Goal: Task Accomplishment & Management: Complete application form

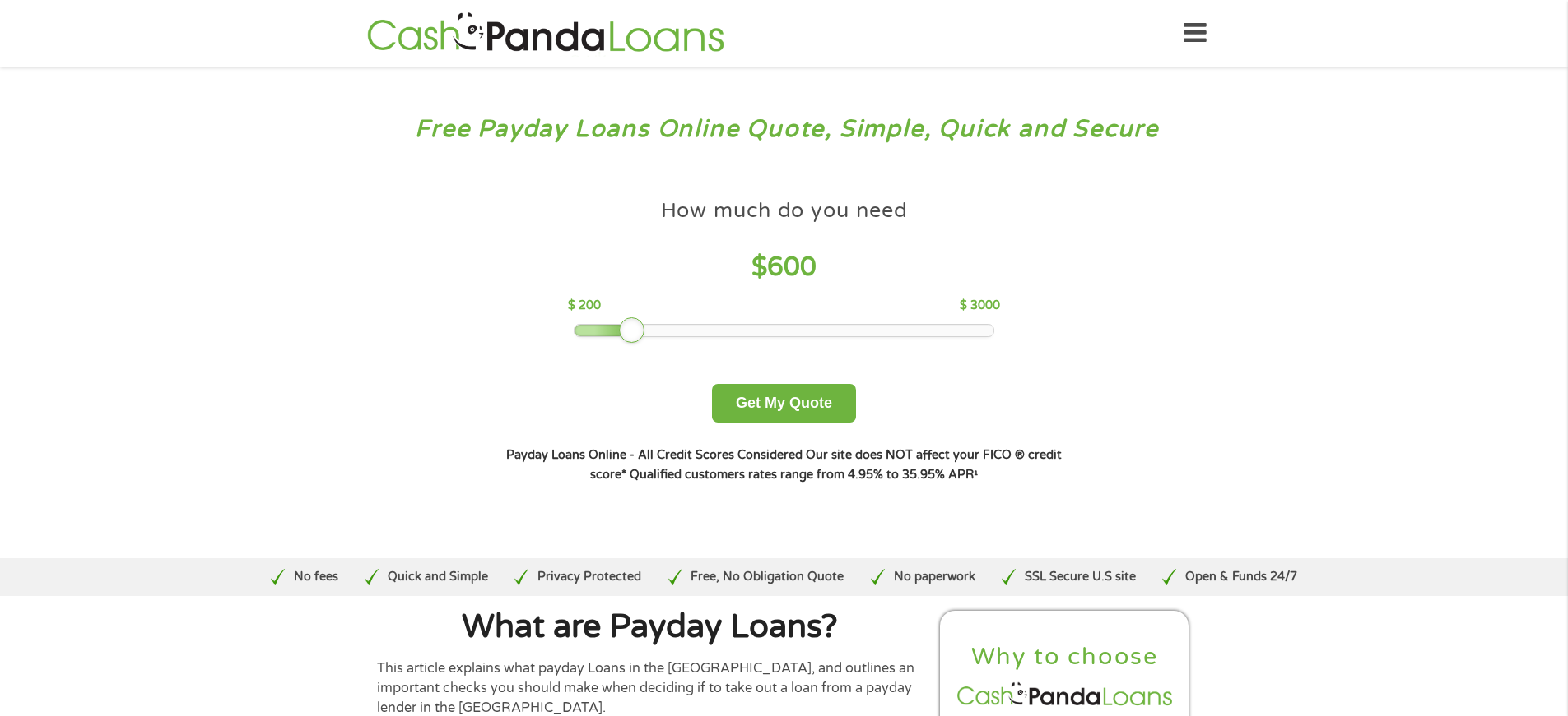
drag, startPoint x: 693, startPoint y: 328, endPoint x: 638, endPoint y: 323, distance: 55.2
click at [638, 323] on div at bounding box center [632, 330] width 26 height 26
drag, startPoint x: 632, startPoint y: 324, endPoint x: 619, endPoint y: 325, distance: 13.0
click at [619, 325] on div at bounding box center [616, 330] width 26 height 26
click at [757, 400] on button "Get My Quote" at bounding box center [784, 403] width 144 height 39
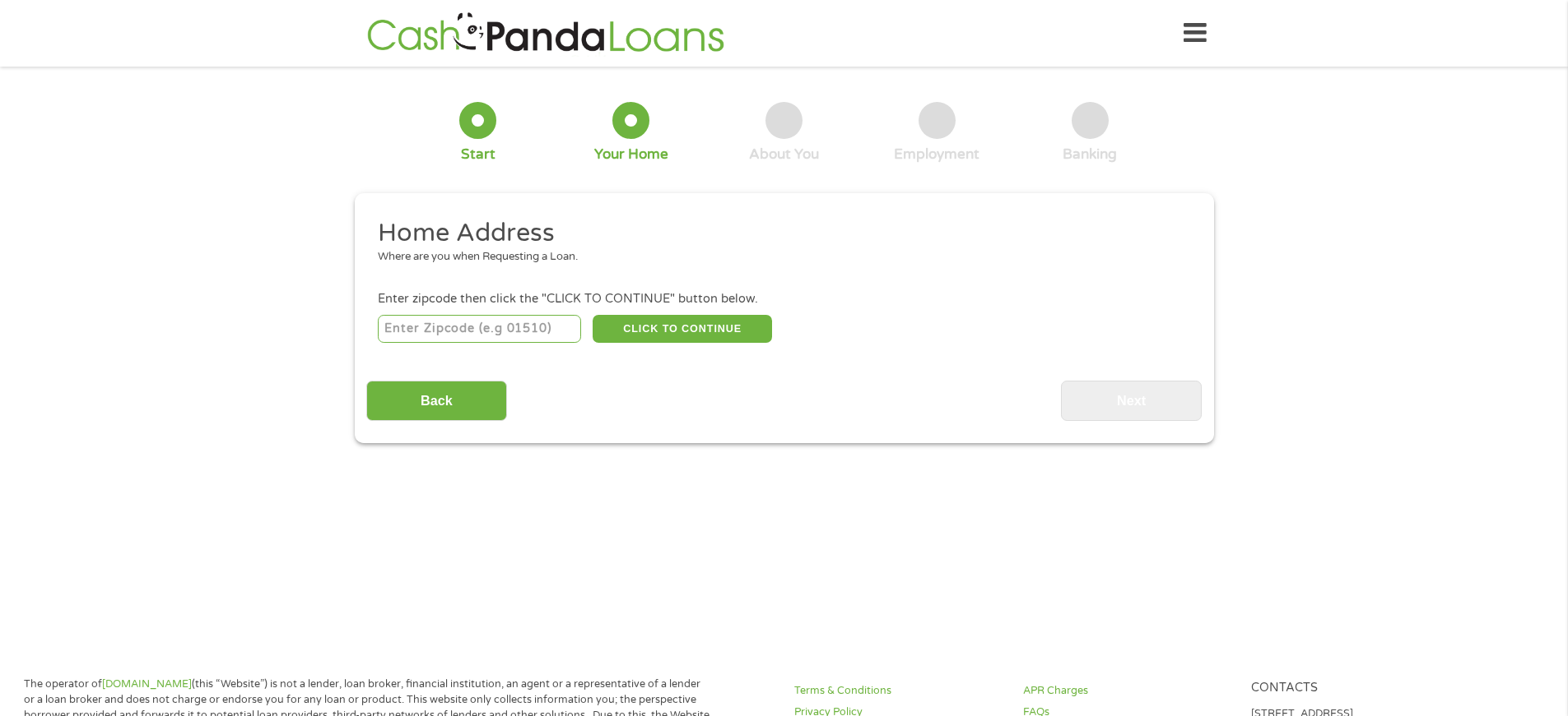
click at [403, 328] on input "number" at bounding box center [479, 328] width 203 height 28
type input "30094"
click at [426, 402] on input "Back" at bounding box center [436, 400] width 141 height 40
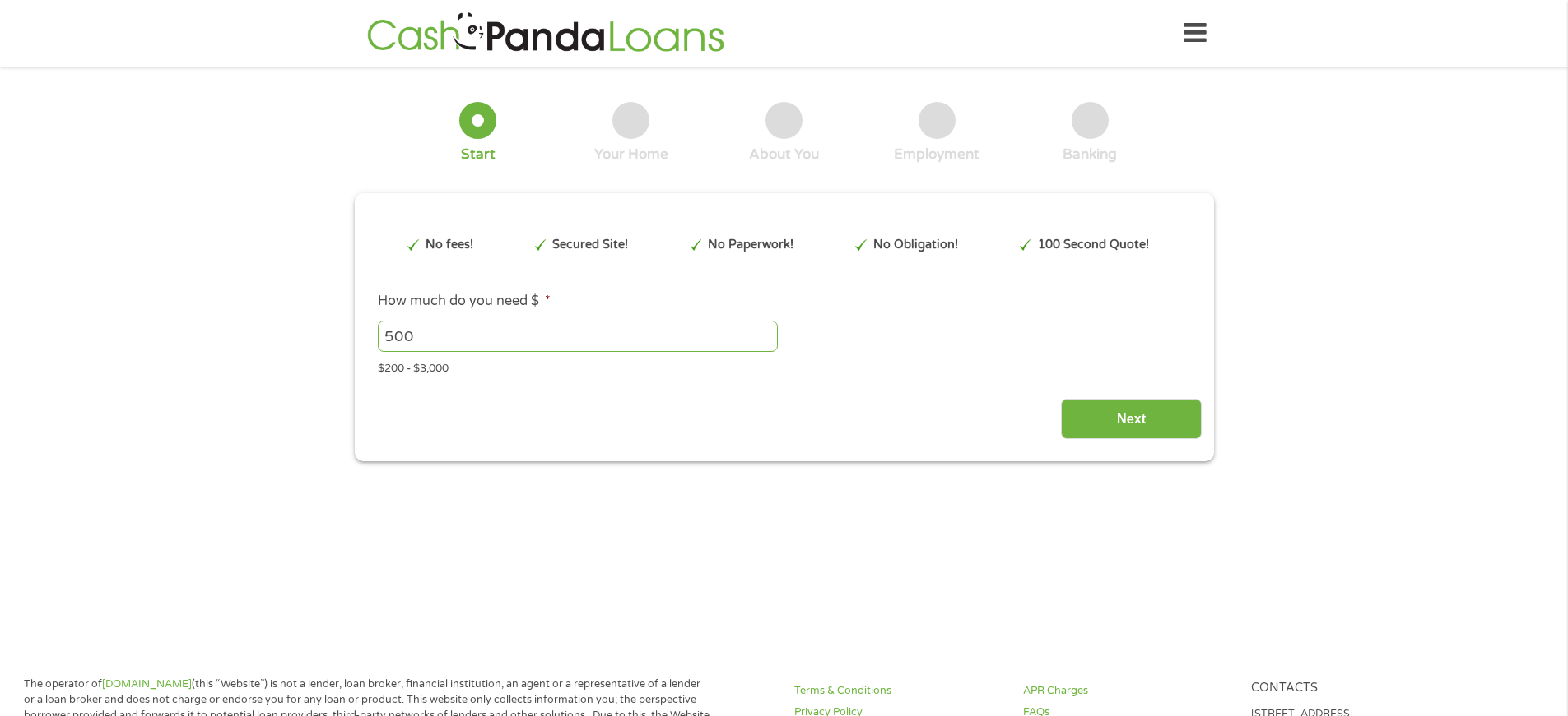
scroll to position [7, 7]
click at [1132, 413] on input "Next" at bounding box center [1131, 419] width 141 height 40
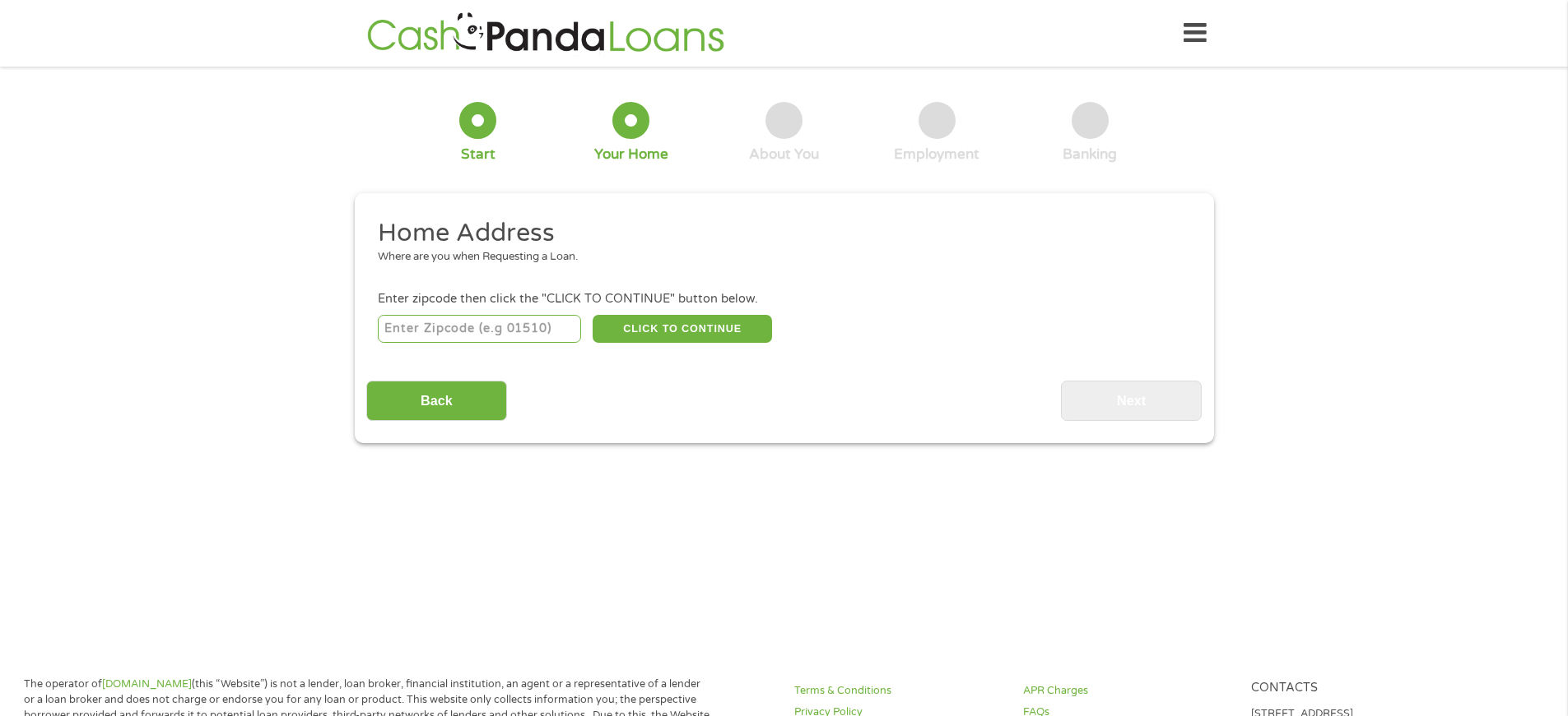
click at [440, 326] on input "number" at bounding box center [479, 328] width 203 height 28
type input "30094"
click at [689, 324] on button "CLICK TO CONTINUE" at bounding box center [681, 328] width 180 height 28
type input "30094"
type input "[PERSON_NAME]"
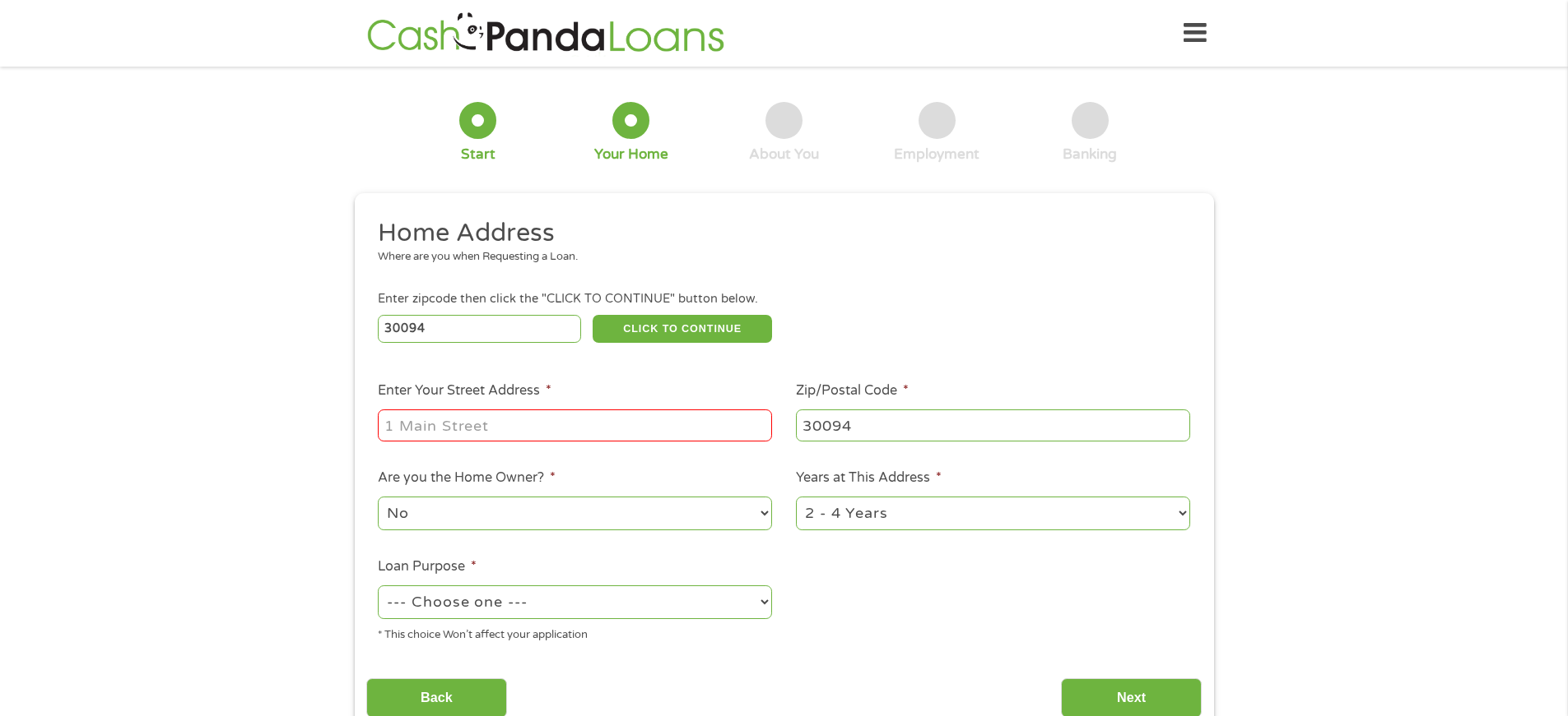
click at [418, 428] on input "Enter Your Street Address *" at bounding box center [575, 426] width 394 height 31
type input "[STREET_ADDRESS][PERSON_NAME]"
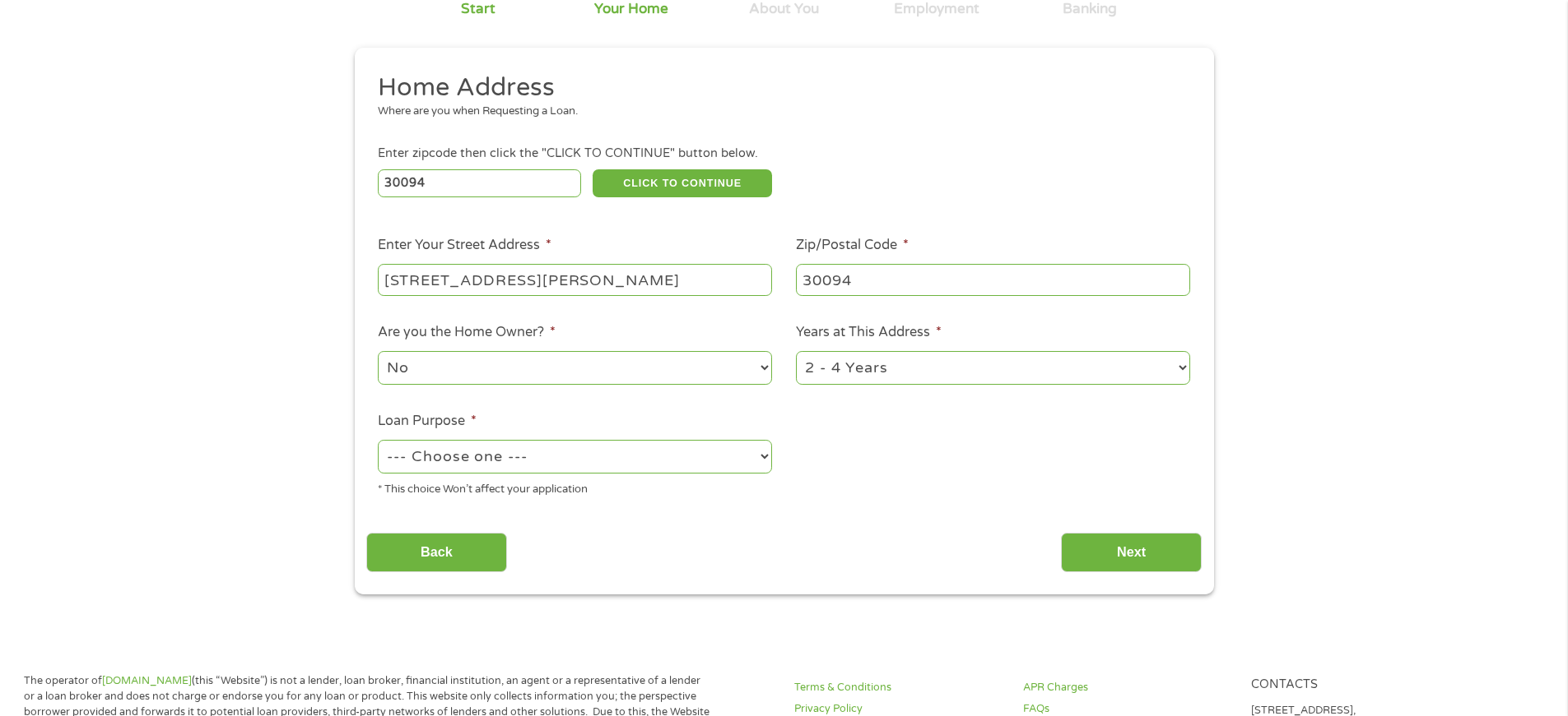
scroll to position [172, 0]
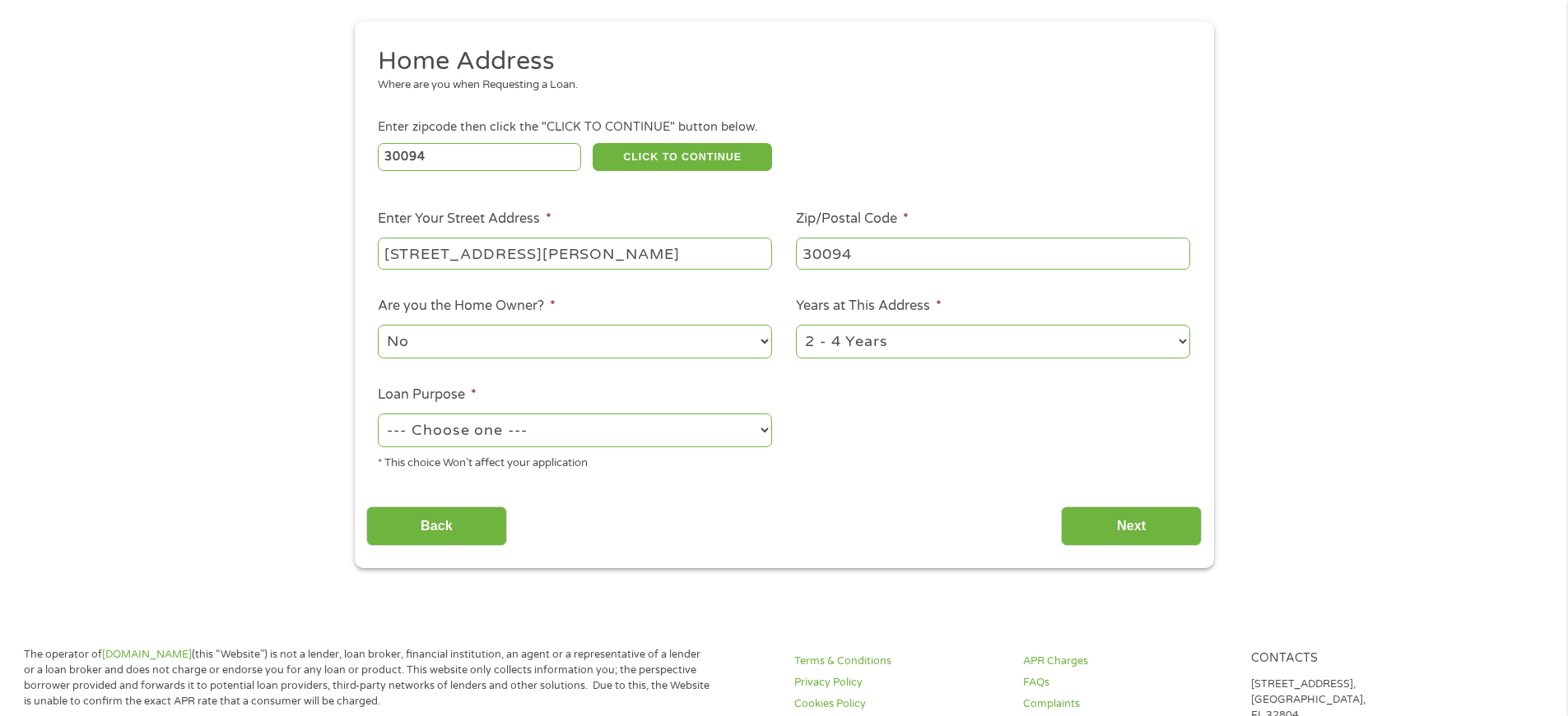
click at [763, 430] on select "--- Choose one --- Pay Bills Debt Consolidation Home Improvement Major Purchase…" at bounding box center [575, 430] width 394 height 34
select select "other"
click at [378, 414] on select "--- Choose one --- Pay Bills Debt Consolidation Home Improvement Major Purchase…" at bounding box center [575, 430] width 394 height 34
click at [1160, 528] on input "Next" at bounding box center [1131, 526] width 141 height 40
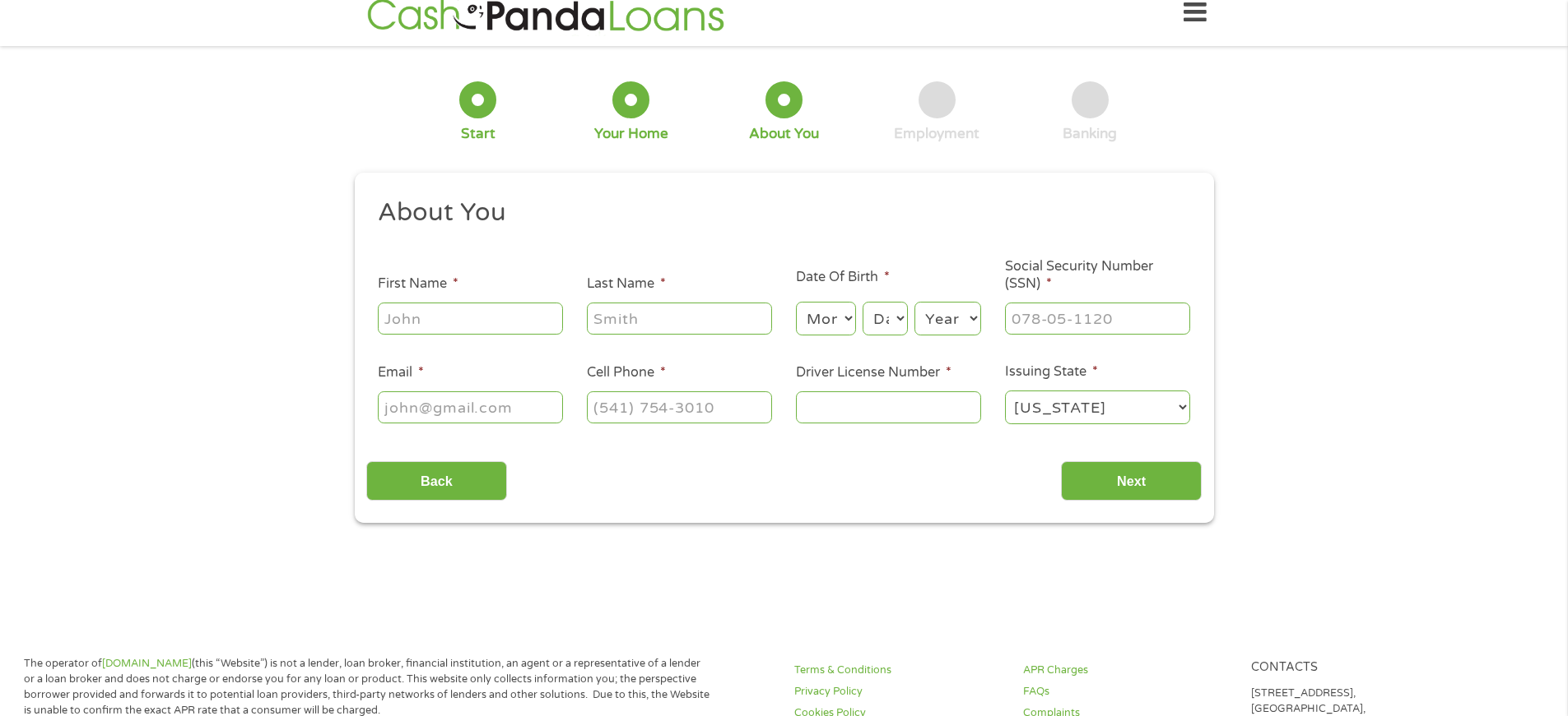
scroll to position [0, 0]
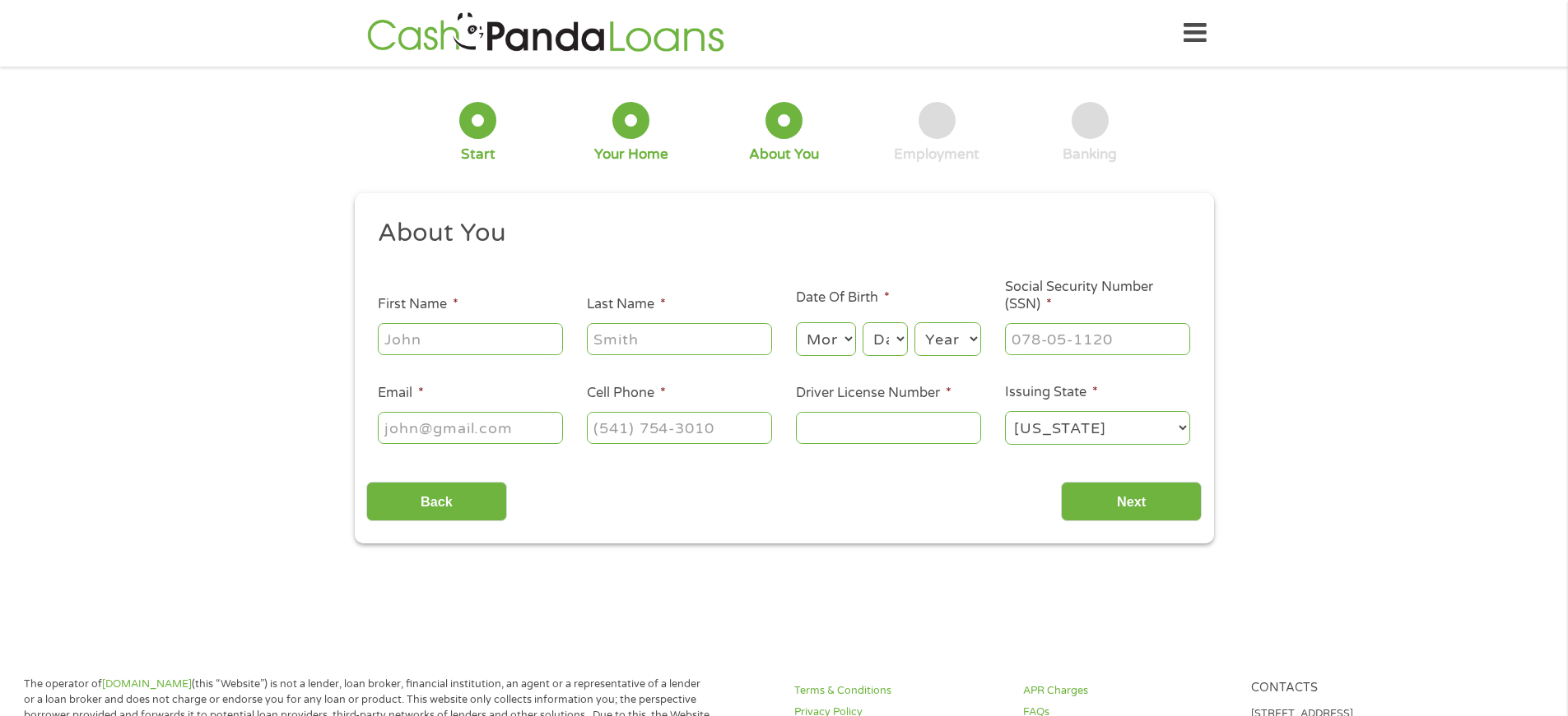
click at [405, 345] on input "First Name *" at bounding box center [470, 339] width 185 height 31
type input "[PERSON_NAME]"
type input "[EMAIL_ADDRESS][DOMAIN_NAME]"
type input "[PHONE_NUMBER]"
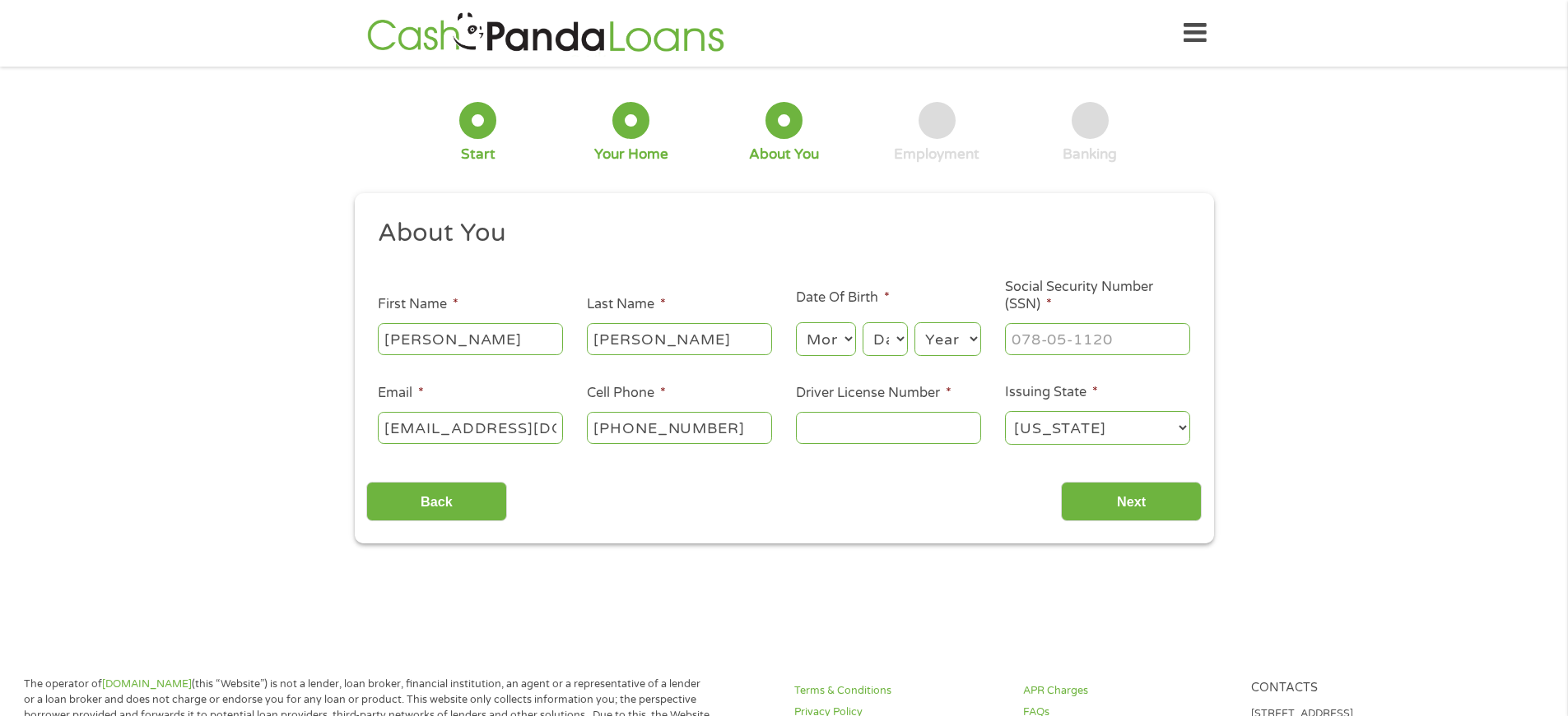
click at [819, 339] on select "Month 1 2 3 4 5 6 7 8 9 10 11 12" at bounding box center [826, 339] width 60 height 34
select select "12"
click at [796, 323] on select "Month 1 2 3 4 5 6 7 8 9 10 11 12" at bounding box center [826, 339] width 60 height 34
click at [888, 337] on select "Day 1 2 3 4 5 6 7 8 9 10 11 12 13 14 15 16 17 18 19 20 21 22 23 24 25 26 27 28 …" at bounding box center [885, 339] width 45 height 34
select select "22"
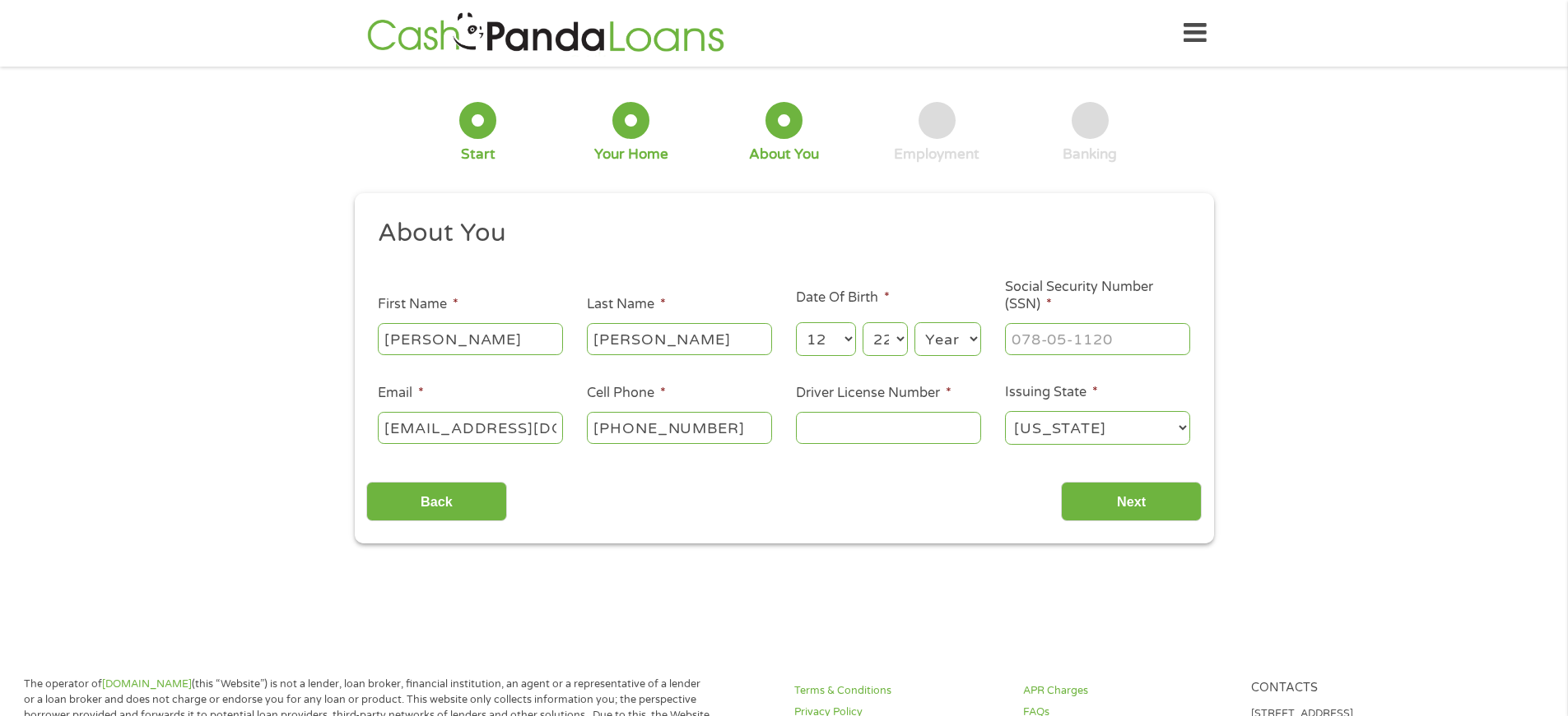
click at [862, 323] on select "Day 1 2 3 4 5 6 7 8 9 10 11 12 13 14 15 16 17 18 19 20 21 22 23 24 25 26 27 28 …" at bounding box center [885, 339] width 45 height 34
click at [966, 339] on select "Year 2007 2006 2005 2004 2003 2002 2001 2000 1999 1998 1997 1996 1995 1994 1993…" at bounding box center [947, 339] width 67 height 34
select select "1961"
click at [914, 323] on select "Year 2007 2006 2005 2004 2003 2002 2001 2000 1999 1998 1997 1996 1995 1994 1993…" at bounding box center [947, 339] width 67 height 34
click at [1007, 334] on input "___-__-____" at bounding box center [1098, 339] width 185 height 31
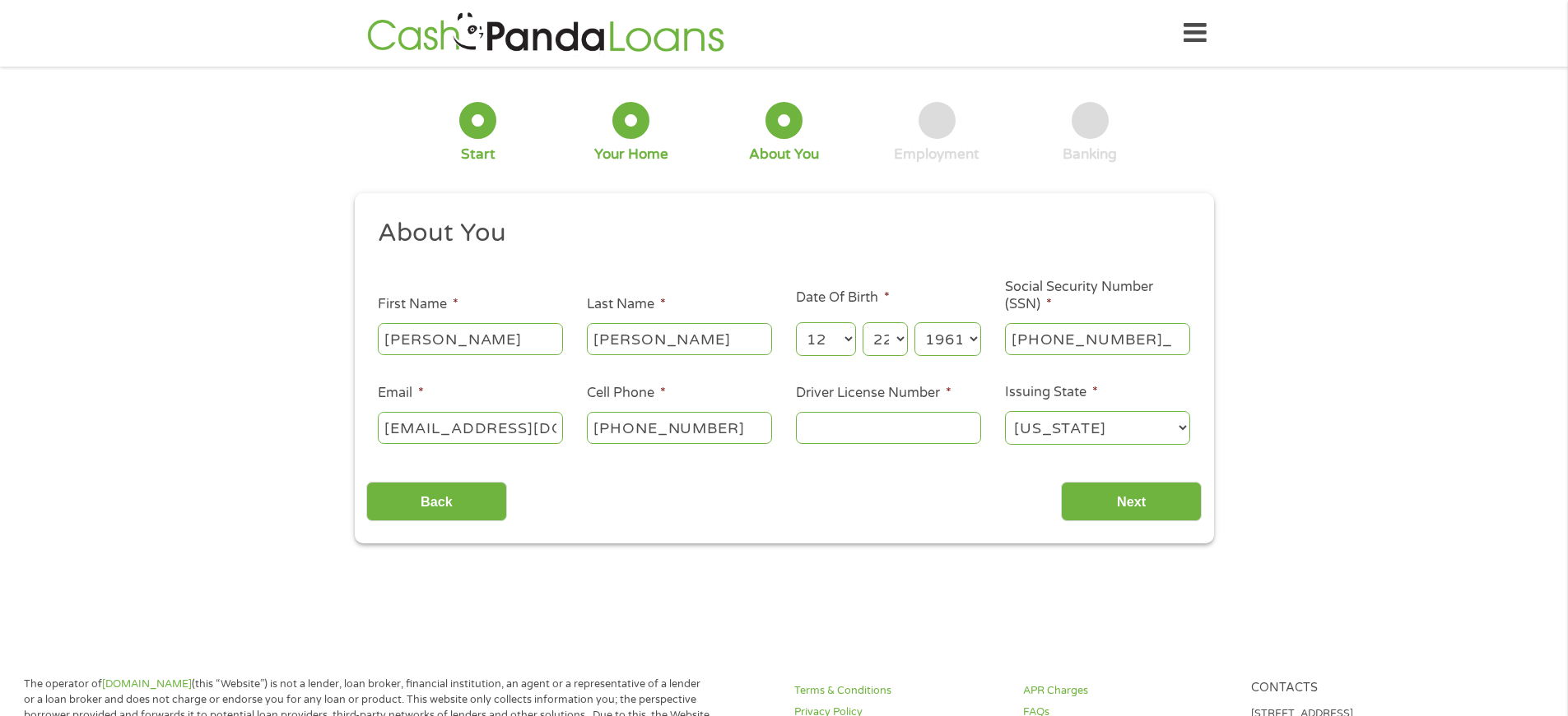
type input "236-08-4289"
click at [841, 426] on input "Driver License Number *" at bounding box center [889, 427] width 185 height 31
type input "061608011"
click at [1126, 501] on input "Next" at bounding box center [1131, 501] width 141 height 40
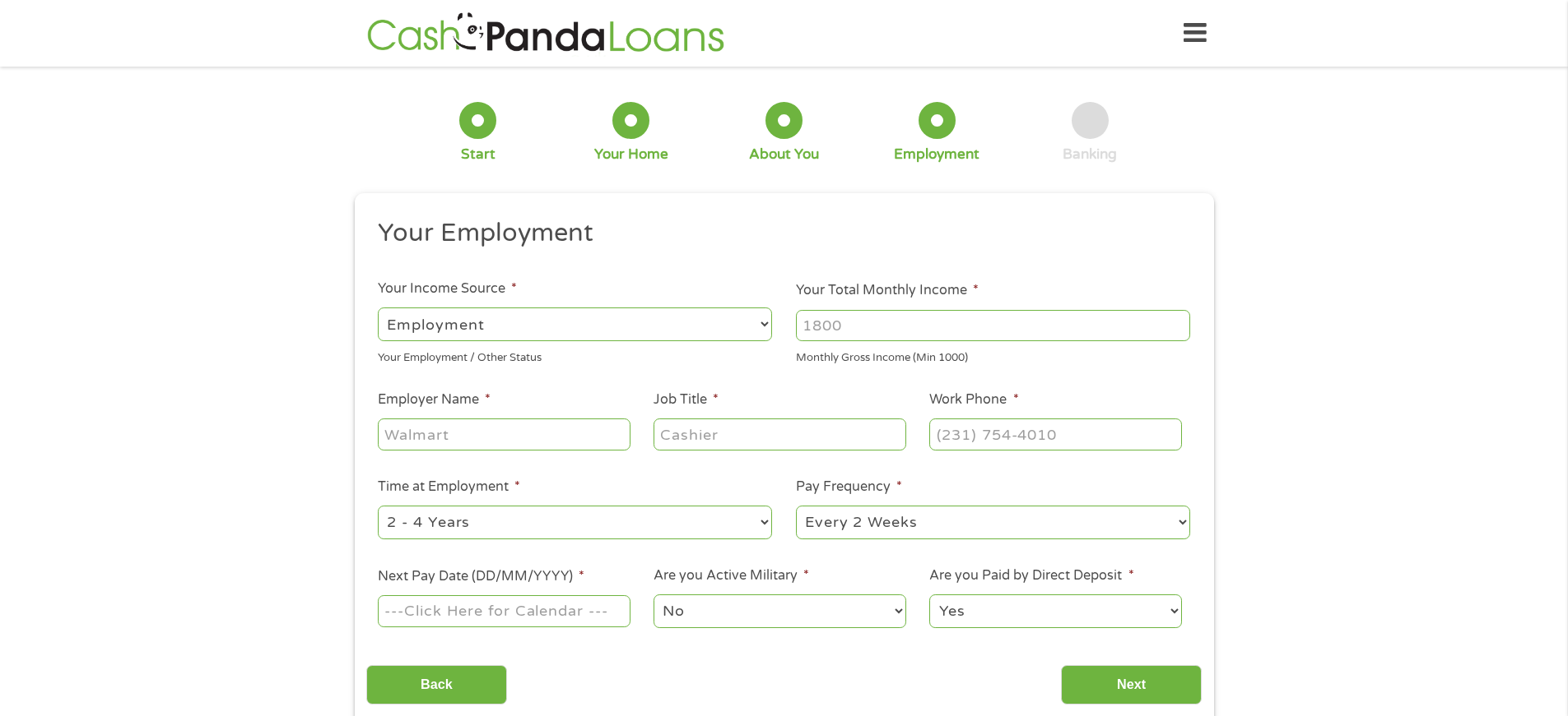
scroll to position [7, 7]
click at [1180, 330] on input "1000" at bounding box center [993, 325] width 394 height 31
click at [1181, 319] on input "1001" at bounding box center [993, 325] width 394 height 31
click at [1181, 319] on input "1002" at bounding box center [993, 325] width 394 height 31
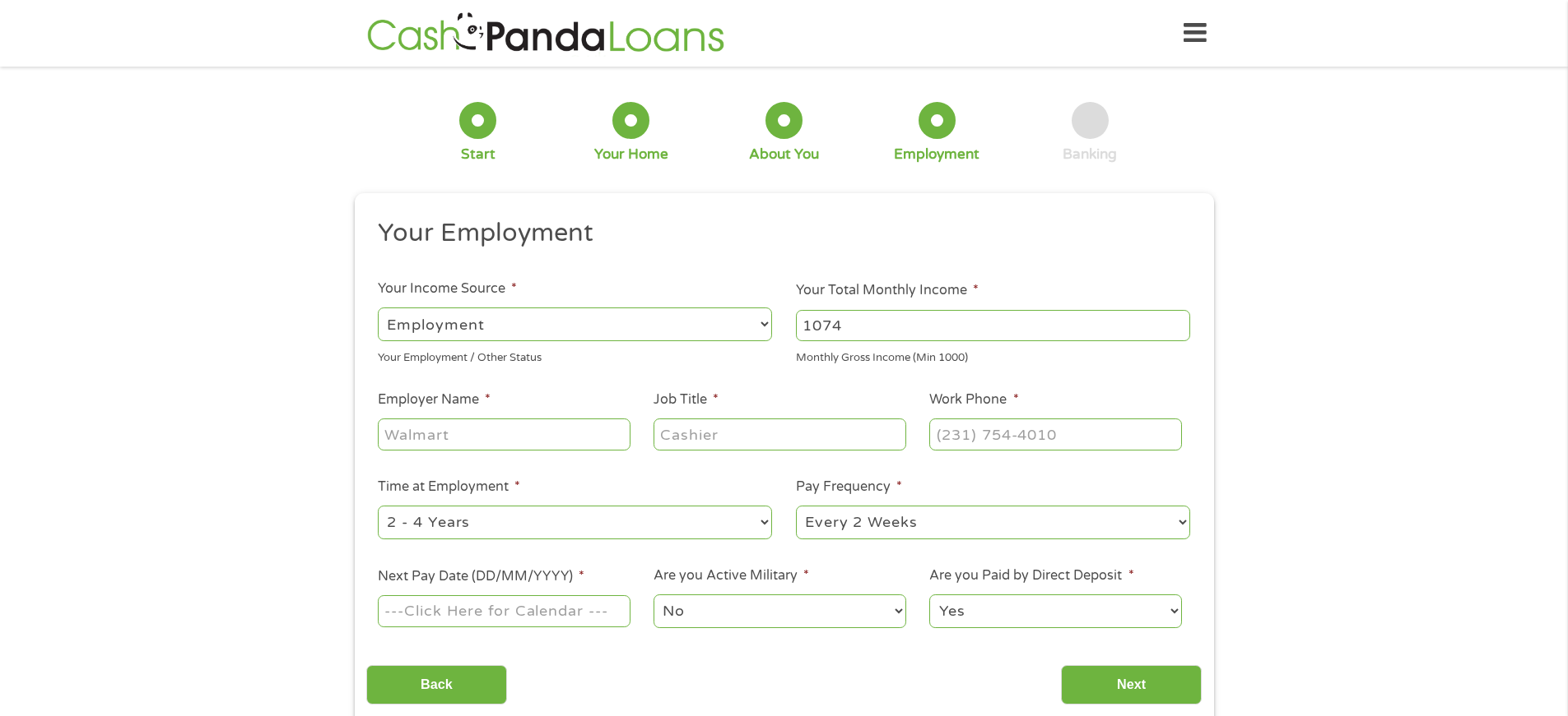
click at [1178, 321] on input "1074" at bounding box center [993, 325] width 394 height 31
drag, startPoint x: 854, startPoint y: 325, endPoint x: 787, endPoint y: 323, distance: 67.0
click at [787, 323] on li "Your Total Monthly Income * 1074 Monthly Gross Income (Min 1000)" at bounding box center [993, 324] width 418 height 85
type input "2915"
click at [458, 441] on input "Employer Name *" at bounding box center [504, 434] width 252 height 31
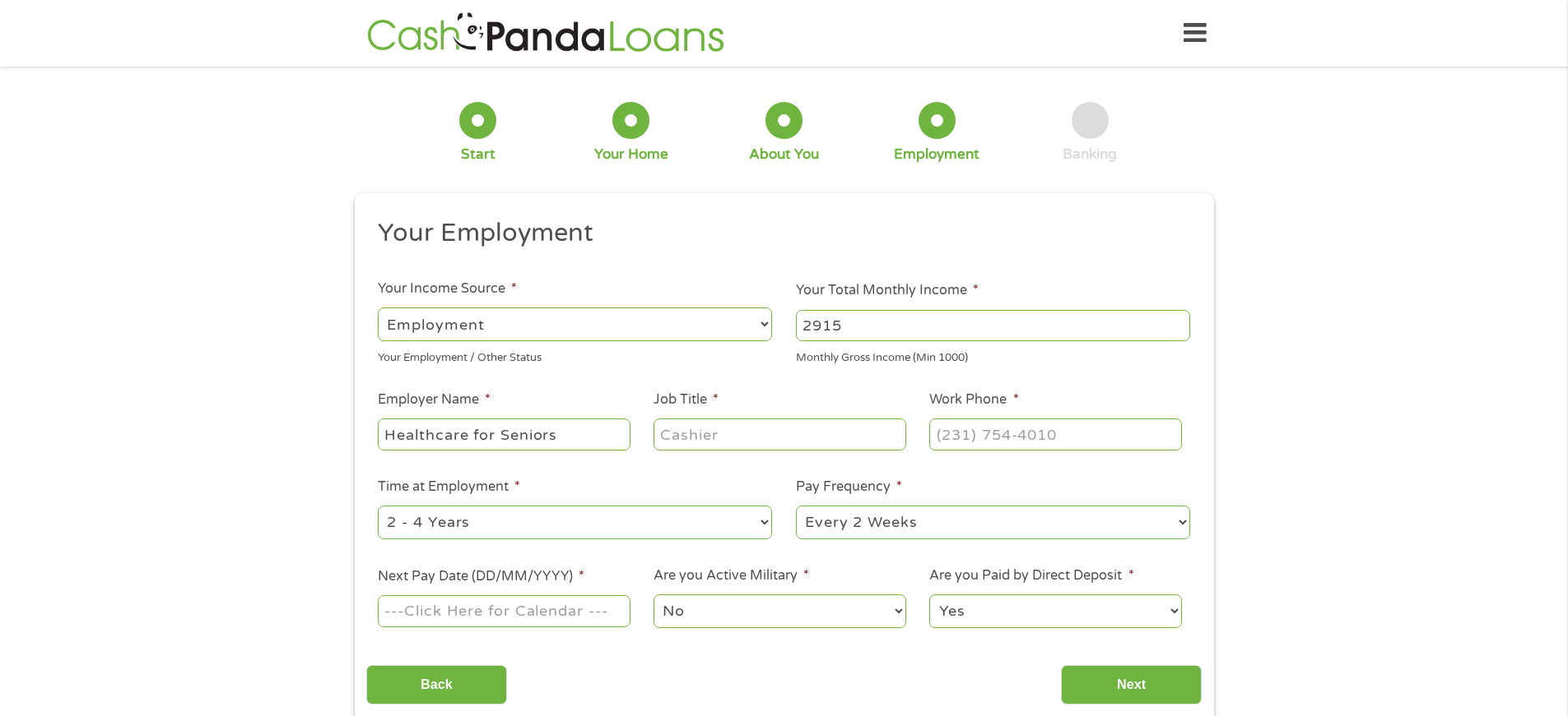
type input "Healthcare for Seniors"
type input "Billing and Coding"
type input "(770) 982-1111"
click at [504, 519] on select "--- Choose one --- 1 Year or less 1 - 2 Years 2 - 4 Years Over 4 Years" at bounding box center [575, 523] width 394 height 34
select select "60months"
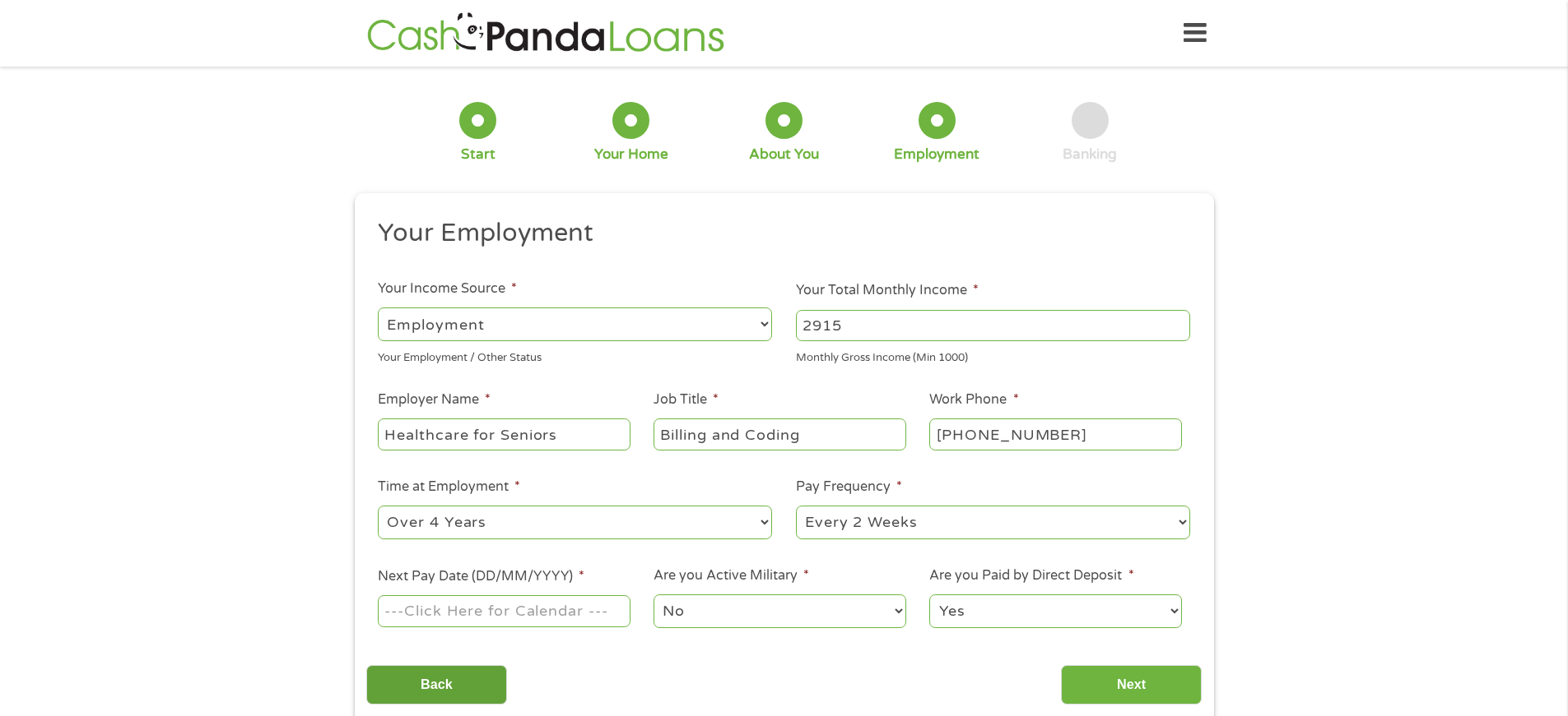
click at [378, 506] on select "--- Choose one --- 1 Year or less 1 - 2 Years 2 - 4 Years Over 4 Years" at bounding box center [575, 523] width 394 height 34
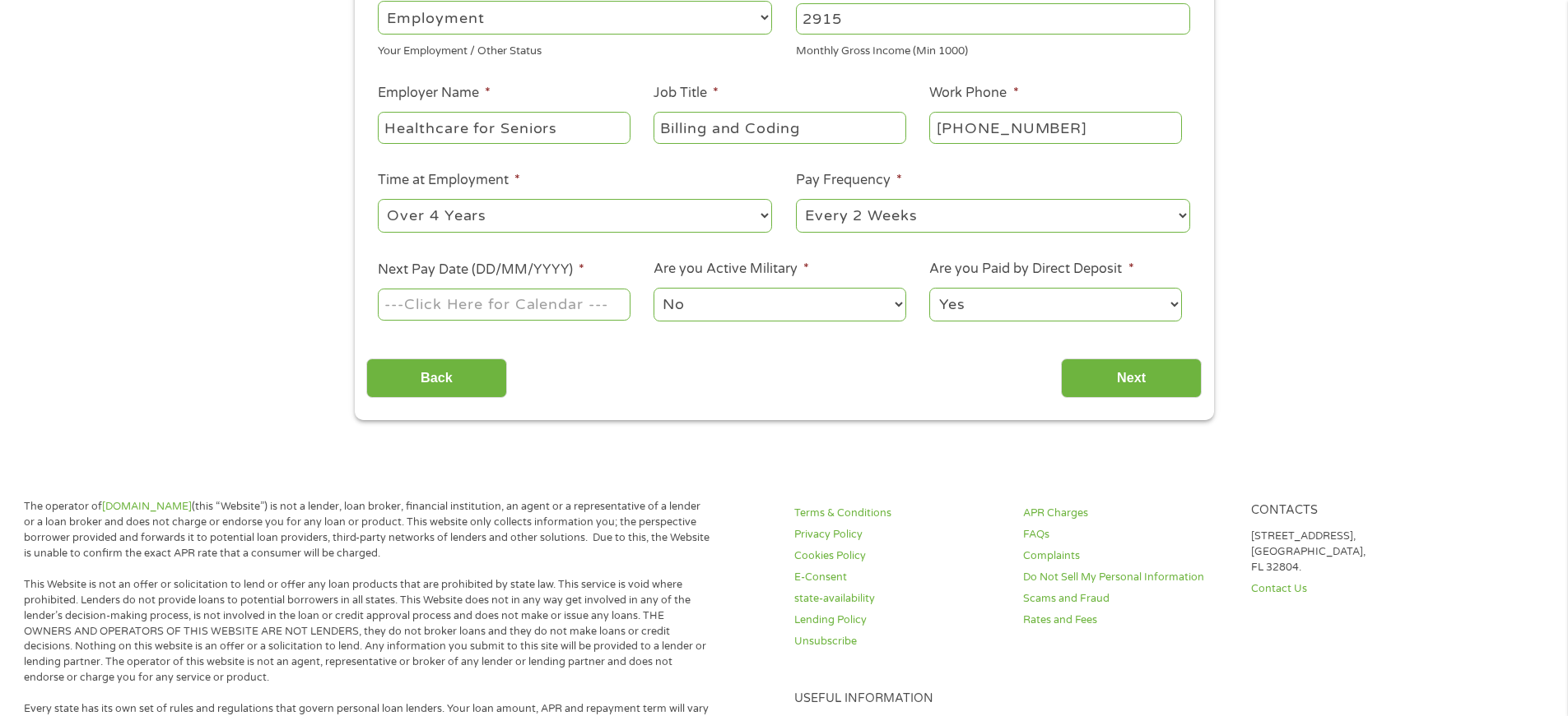
scroll to position [318, 0]
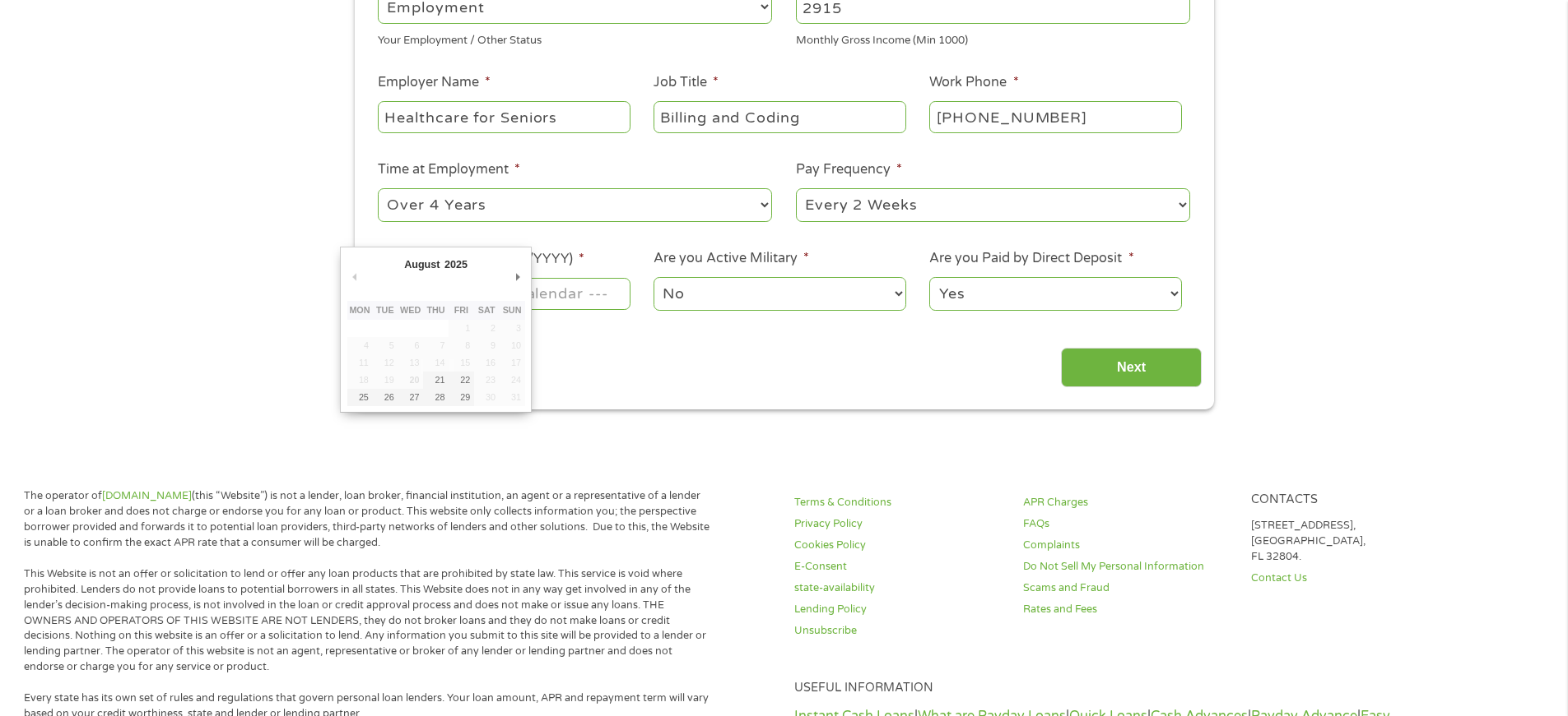
click at [505, 292] on body "Home Get Loan Offer How it works FAQs Blog Cash Loans Quick Loans Online Loans …" at bounding box center [784, 578] width 1568 height 1792
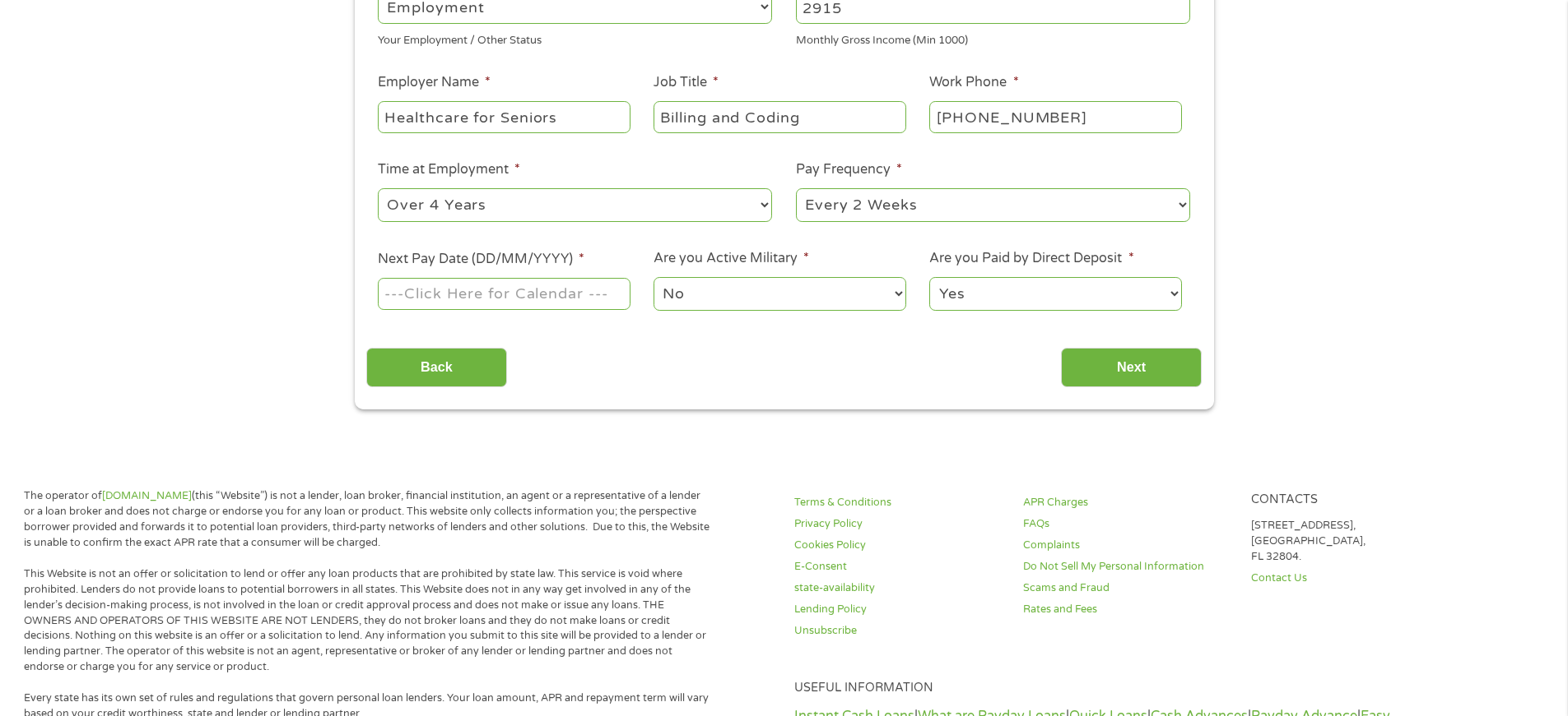
click at [506, 292] on input "Next Pay Date (DD/MM/YYYY) *" at bounding box center [504, 293] width 252 height 31
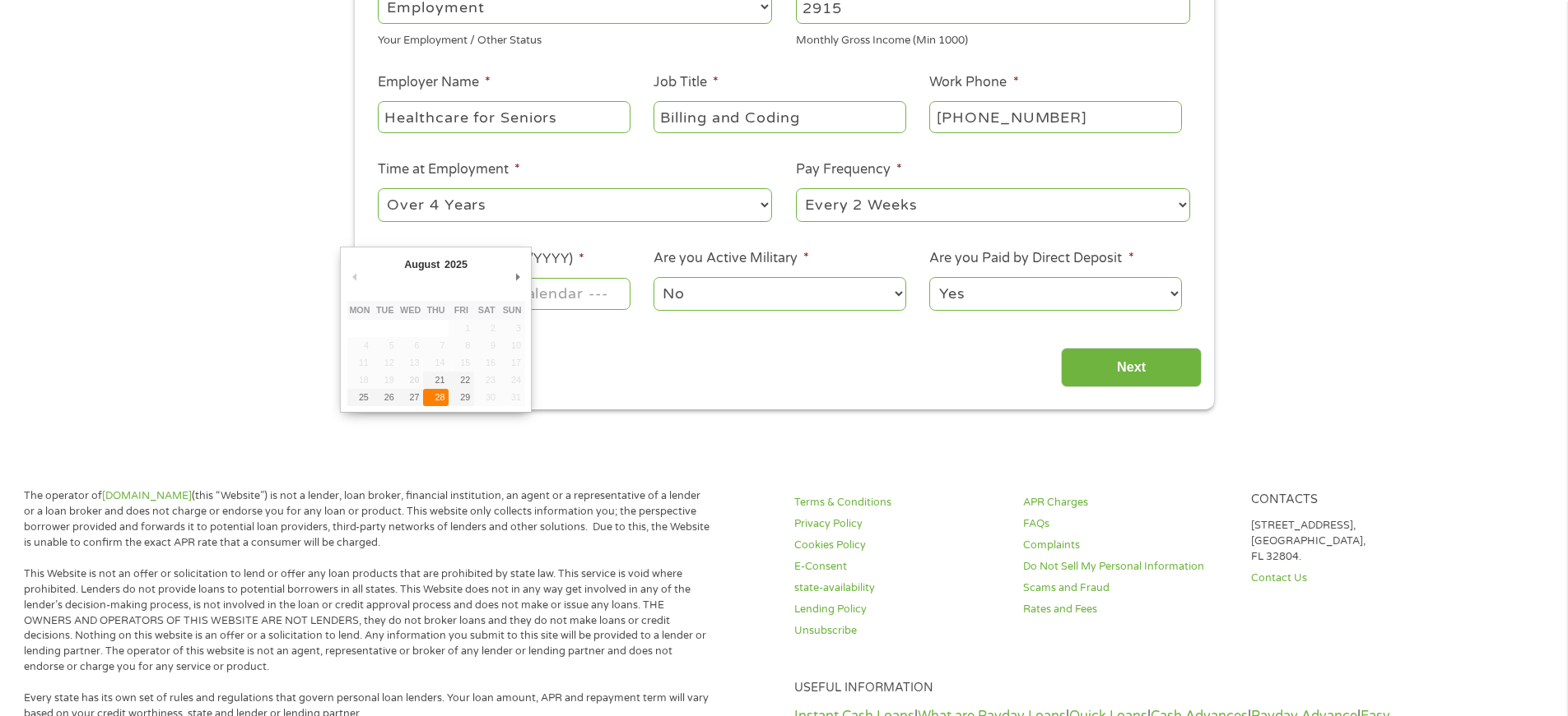
type input "28/08/2025"
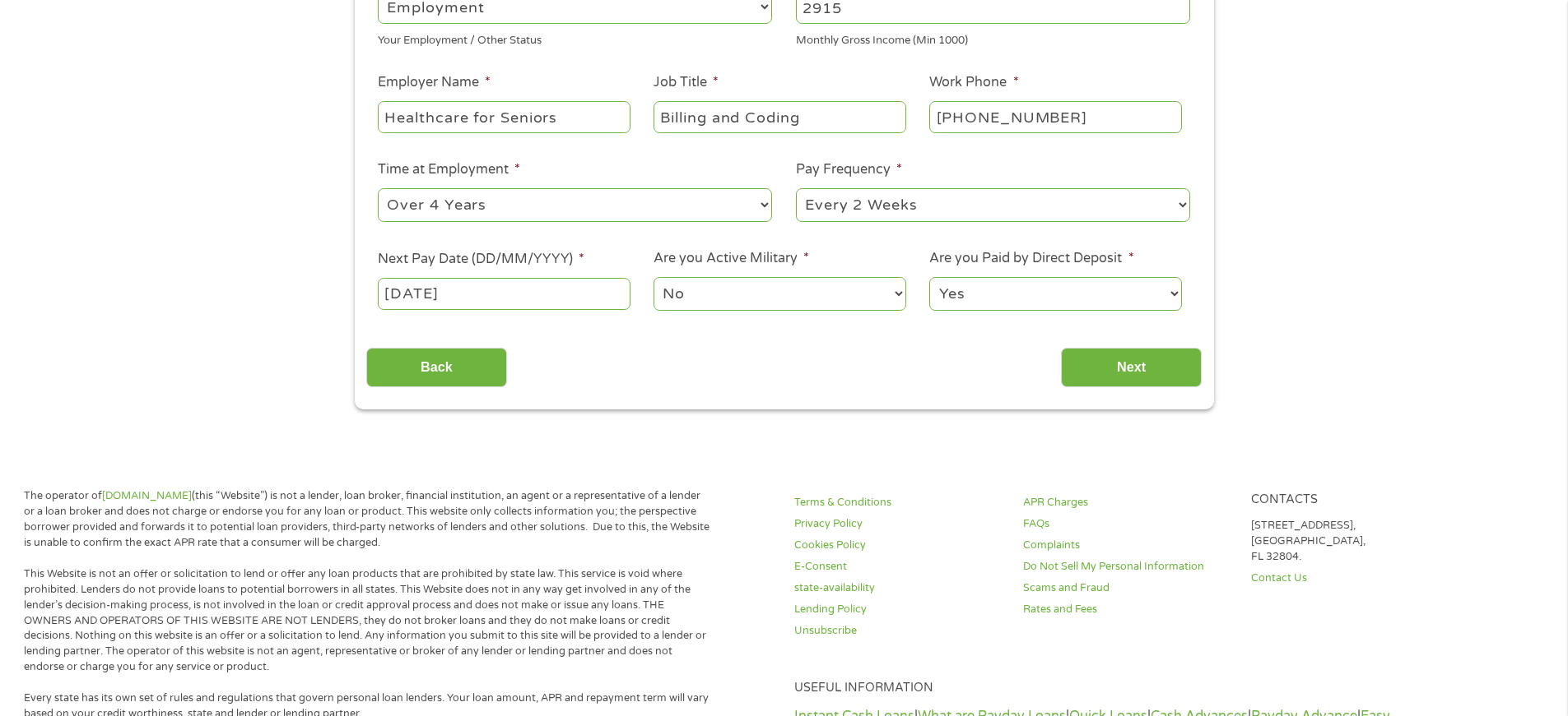
drag, startPoint x: 1102, startPoint y: 366, endPoint x: 1525, endPoint y: 297, distance: 428.6
click at [1104, 366] on input "Next" at bounding box center [1131, 367] width 141 height 40
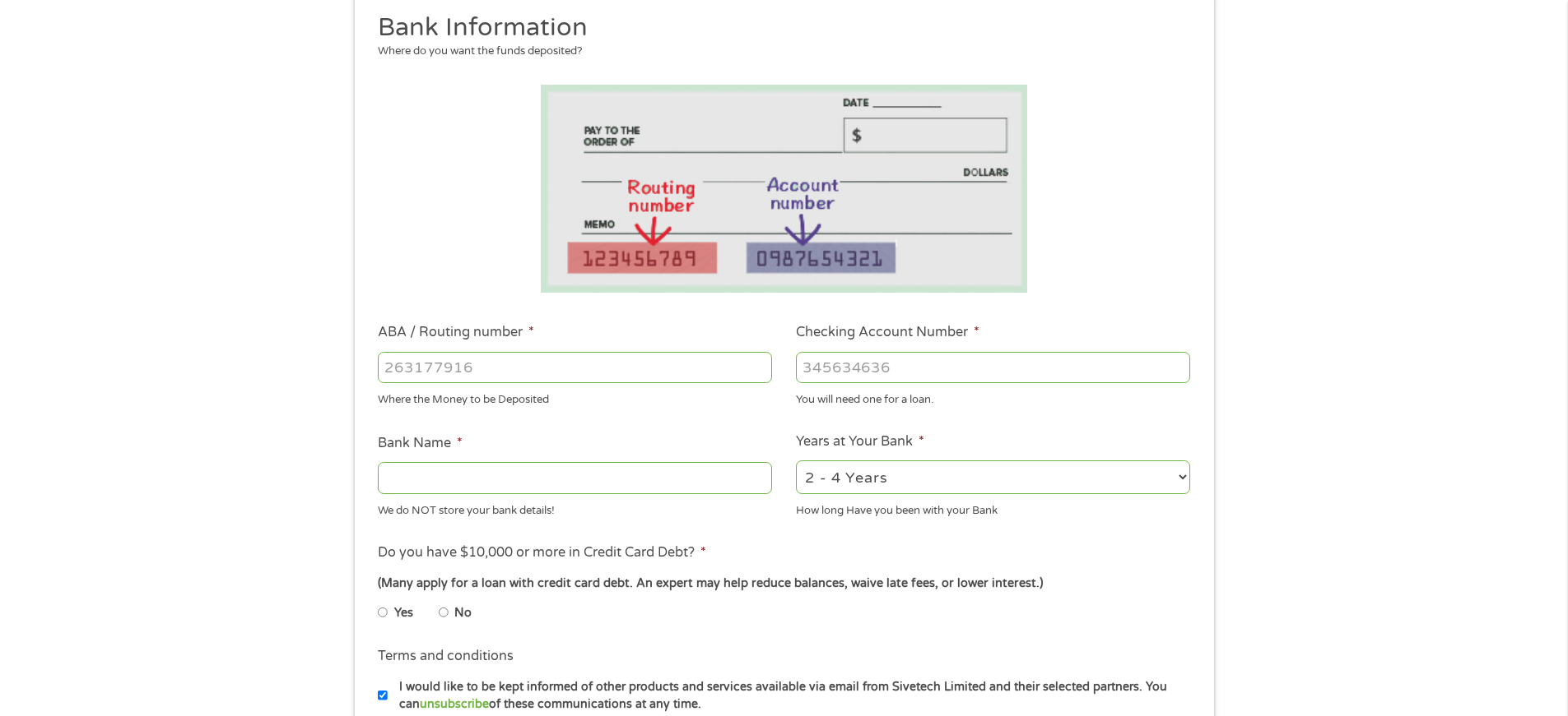
scroll to position [208, 0]
click at [492, 361] on input "ABA / Routing number *" at bounding box center [575, 365] width 394 height 31
type input "061000052"
type input "BANK OF AMERICA NA"
type input "061000052"
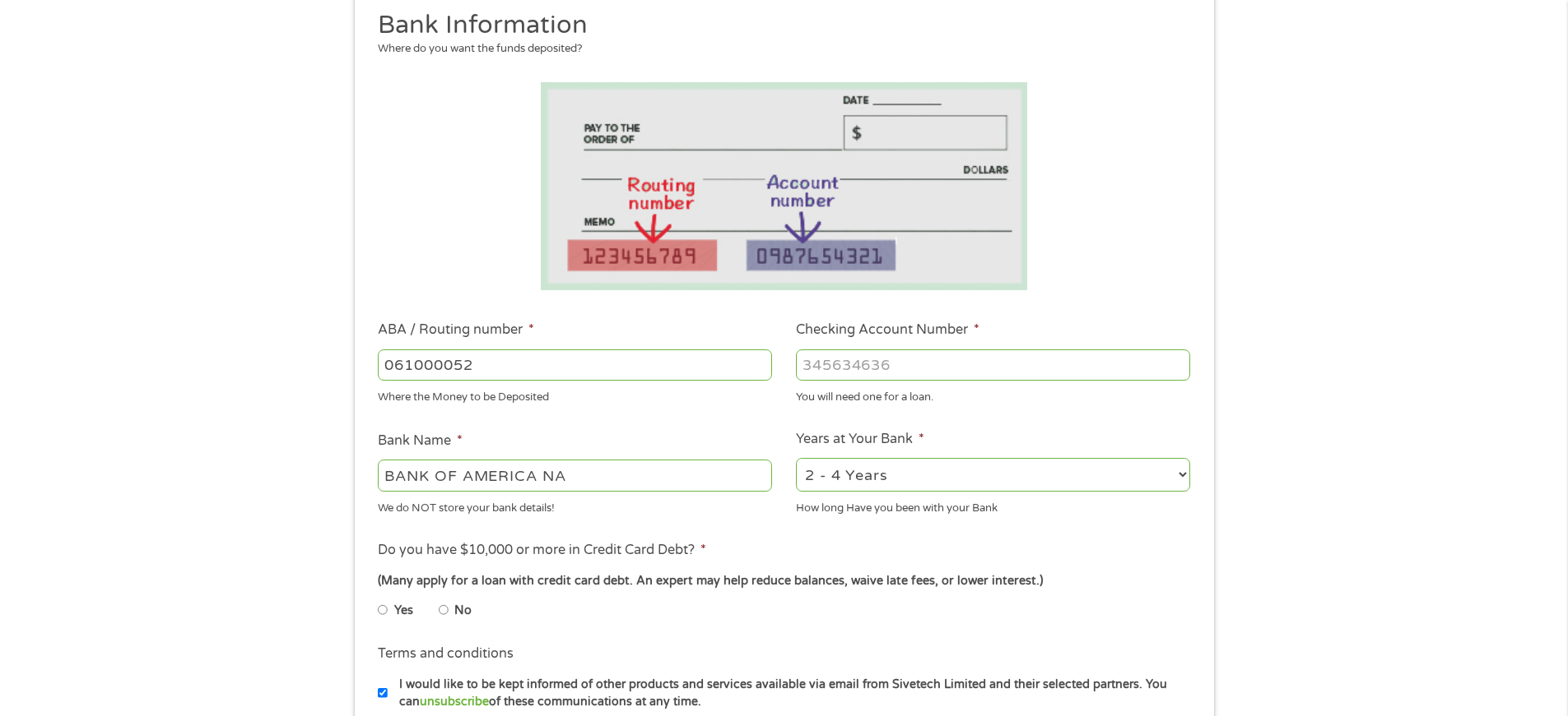
click at [920, 355] on input "Checking Account Number *" at bounding box center [993, 365] width 394 height 31
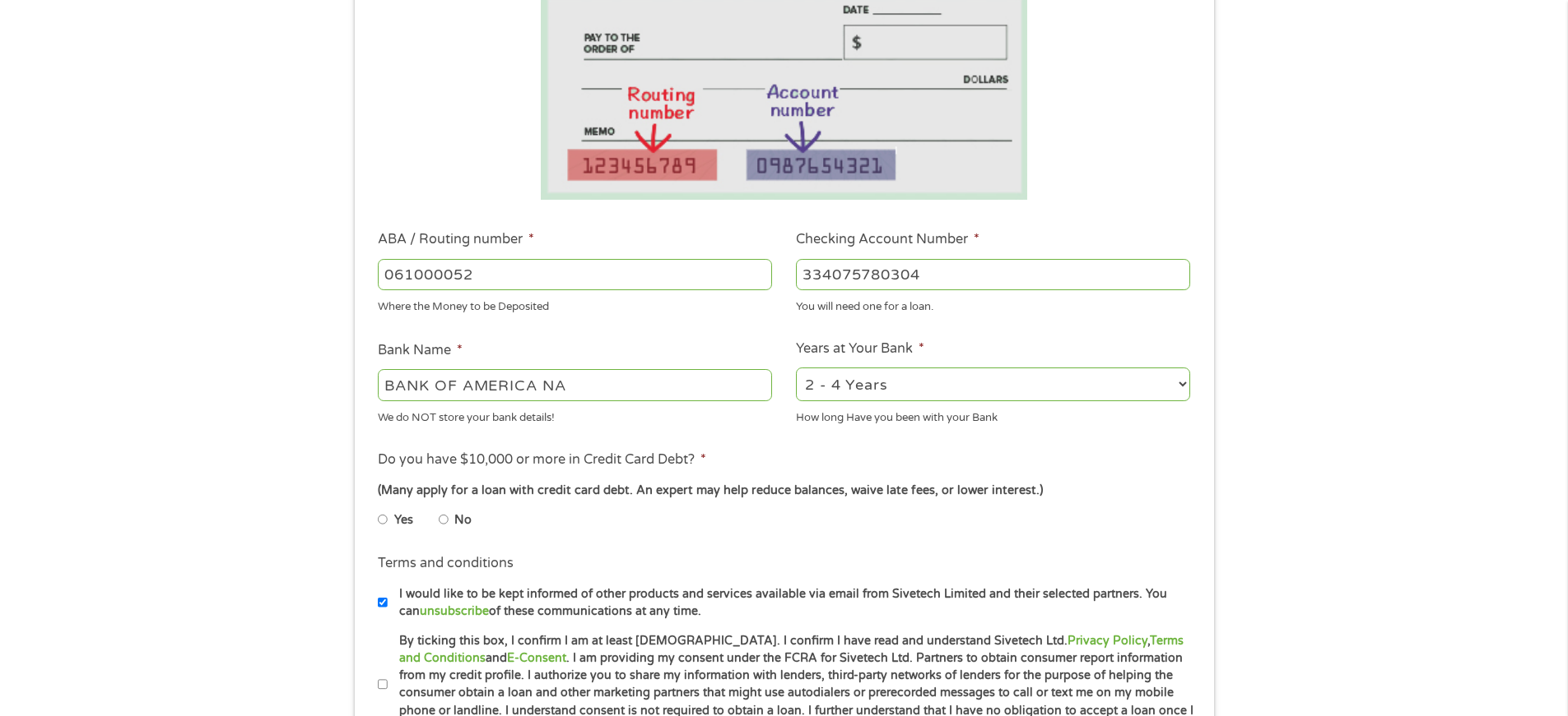
scroll to position [436, 0]
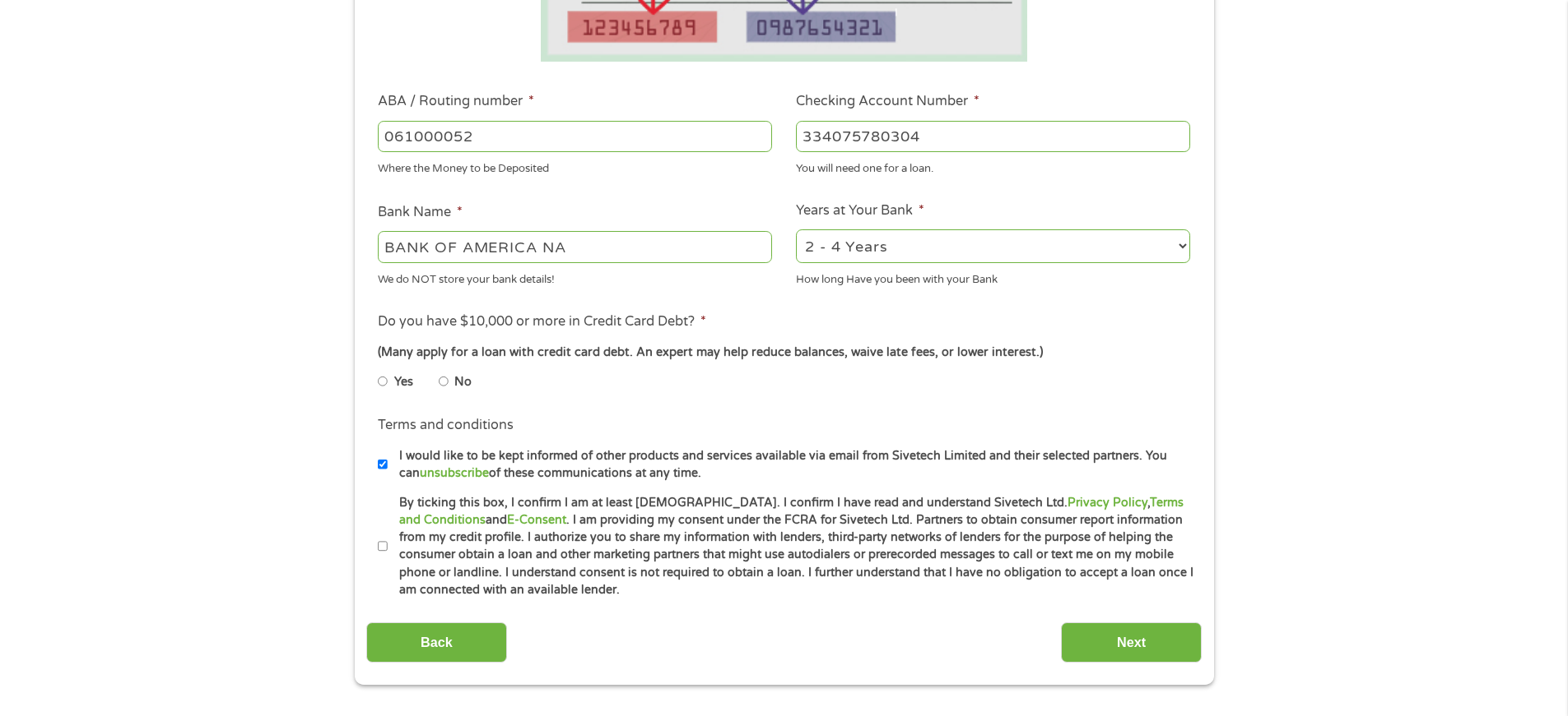
type input "334075780304"
click at [1183, 249] on select "2 - 4 Years 6 - 12 Months 1 - 2 Years Over 4 Years" at bounding box center [993, 246] width 394 height 34
select select "60months"
click at [796, 229] on select "2 - 4 Years 6 - 12 Months 1 - 2 Years Over 4 Years" at bounding box center [993, 246] width 394 height 34
click at [451, 382] on li "No" at bounding box center [468, 382] width 59 height 32
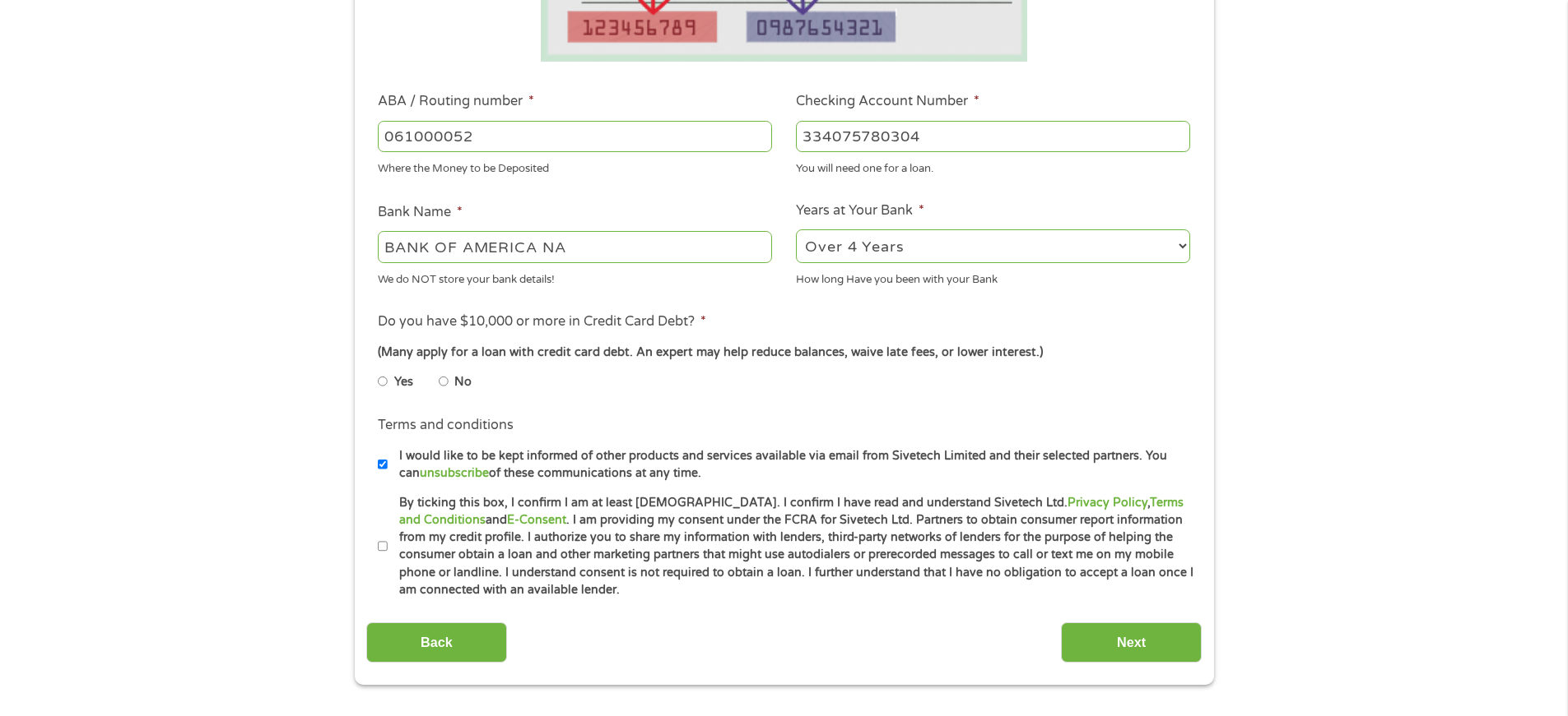
click at [444, 381] on input "No" at bounding box center [443, 381] width 10 height 26
radio input "true"
click at [388, 544] on label "By ticking this box, I confirm I am at least 18 years old. I confirm I have rea…" at bounding box center [791, 547] width 807 height 105
click at [388, 544] on input "By ticking this box, I confirm I am at least 18 years old. I confirm I have rea…" at bounding box center [383, 546] width 10 height 26
checkbox input "true"
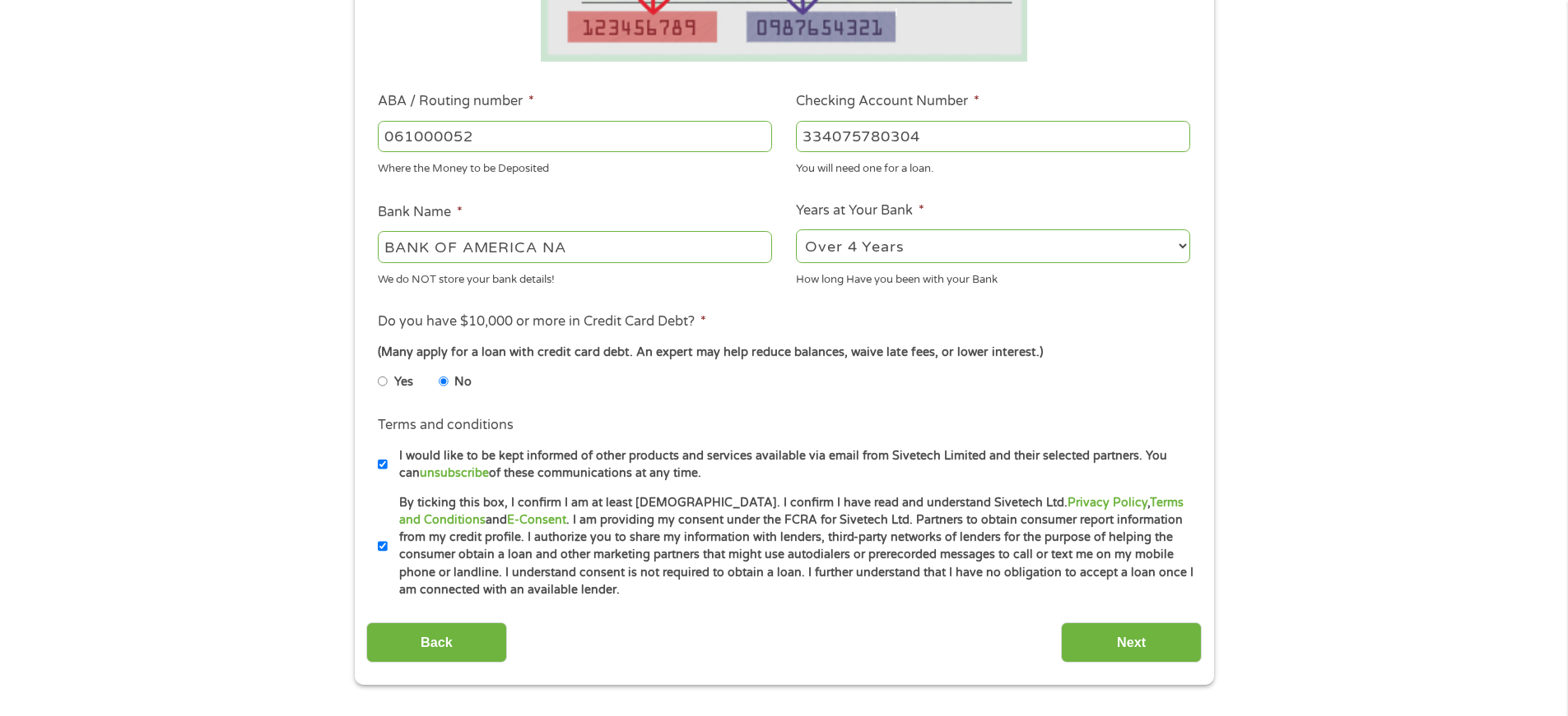
drag, startPoint x: 1137, startPoint y: 644, endPoint x: 1579, endPoint y: 554, distance: 451.1
click at [1166, 640] on input "Next" at bounding box center [1131, 642] width 141 height 40
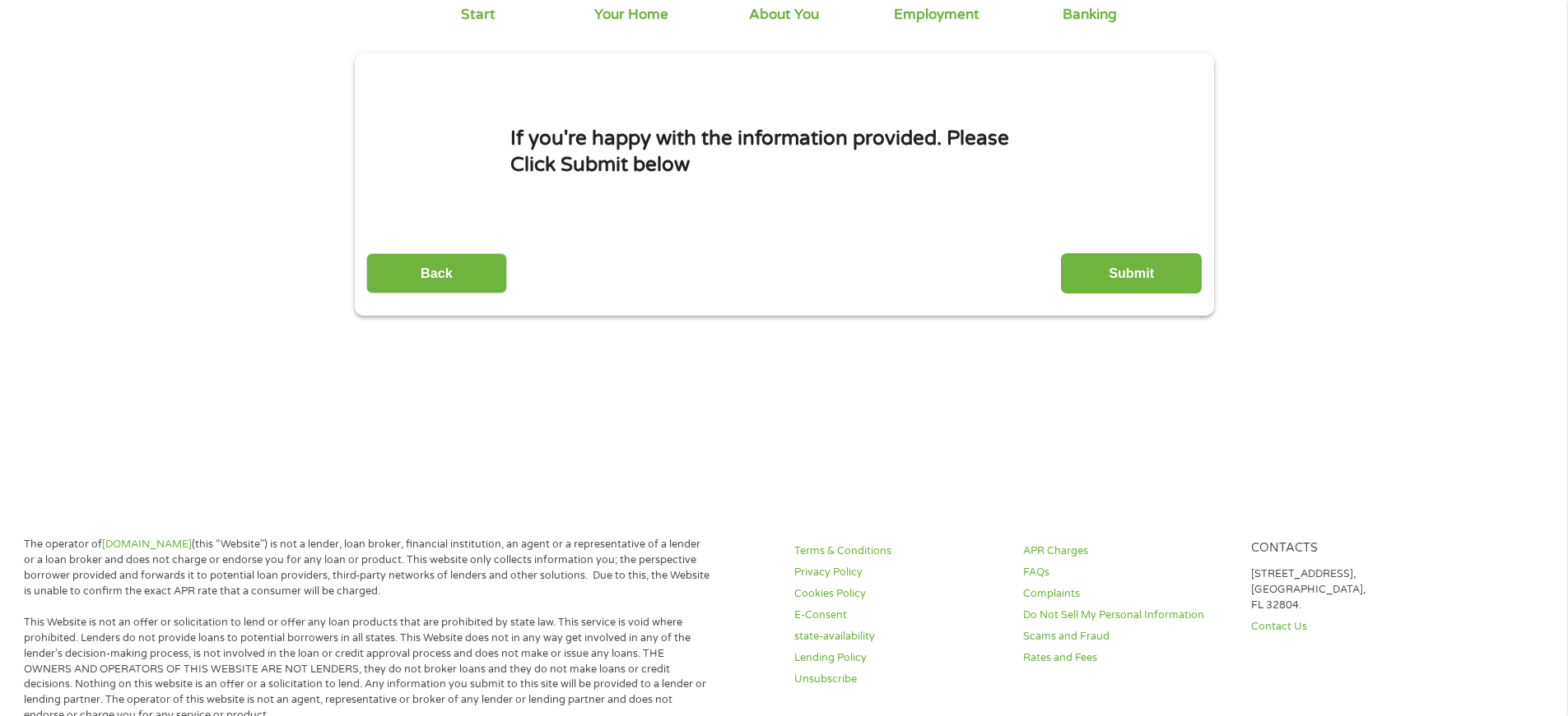
scroll to position [0, 0]
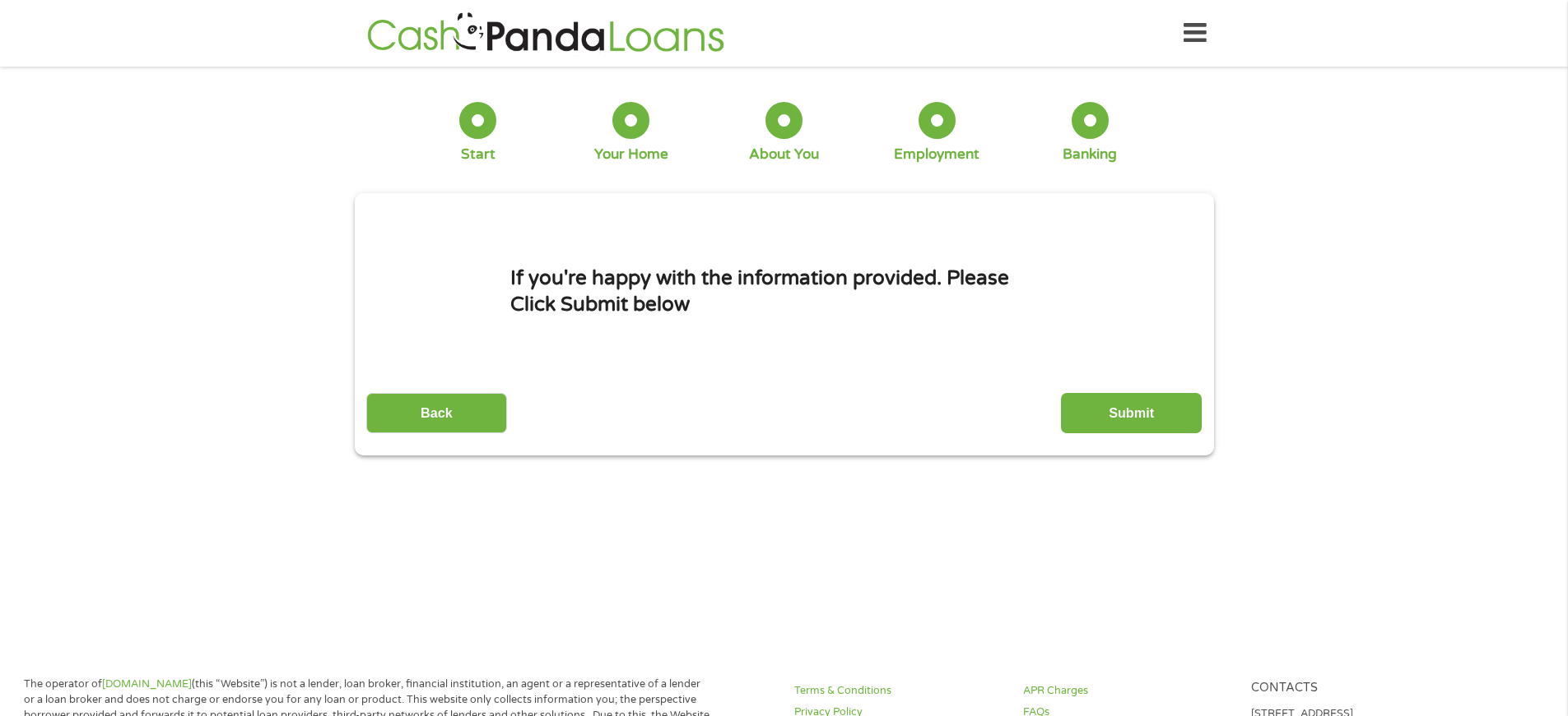
drag, startPoint x: 1112, startPoint y: 407, endPoint x: 1321, endPoint y: 336, distance: 220.7
click at [1112, 406] on input "Submit" at bounding box center [1131, 413] width 141 height 40
